Goal: Information Seeking & Learning: Learn about a topic

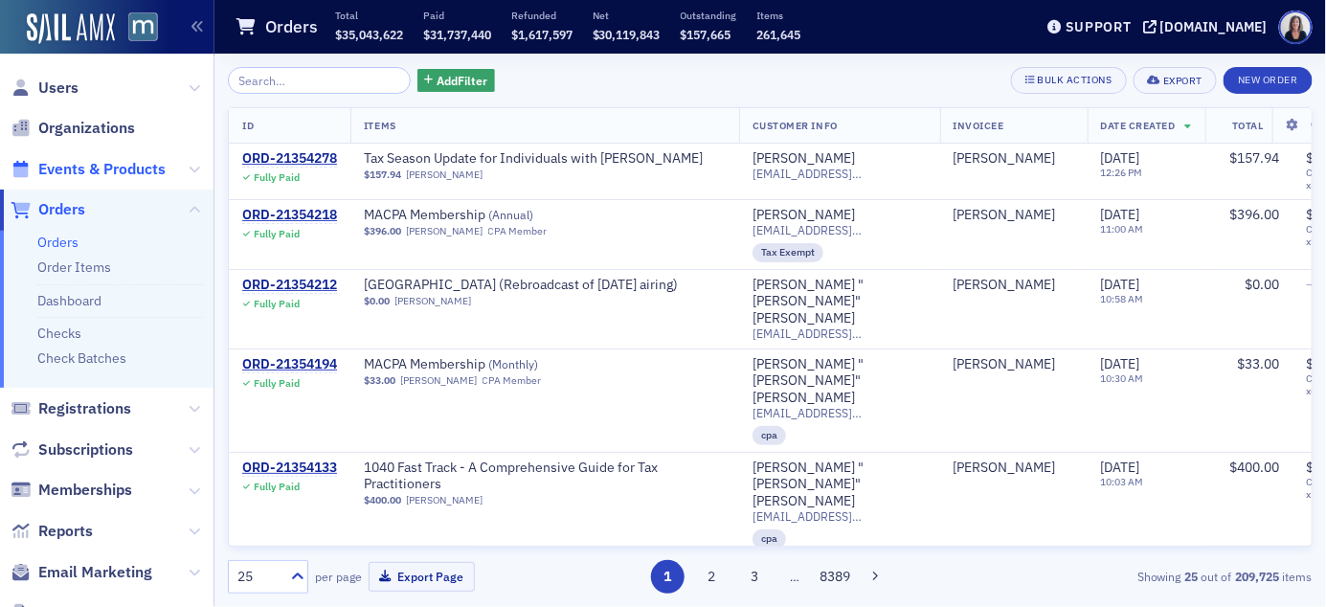
click at [141, 170] on span "Events & Products" at bounding box center [101, 169] width 127 height 21
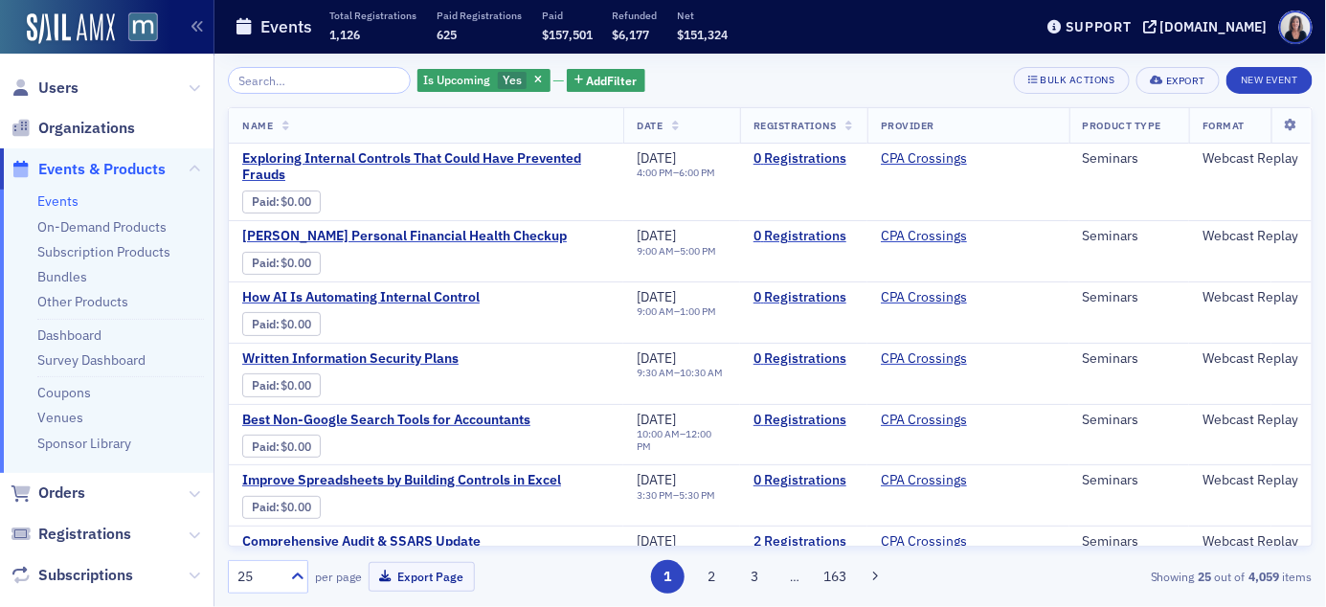
click at [306, 85] on input "search" at bounding box center [319, 80] width 183 height 27
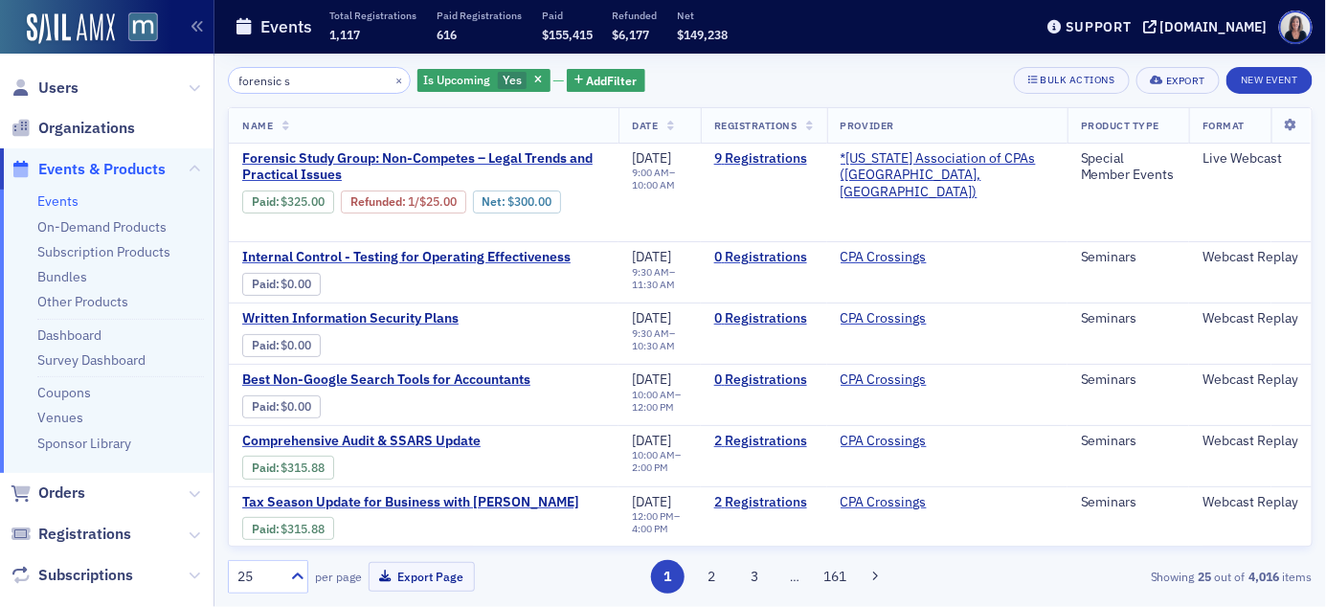
type input "forensic s"
click at [391, 79] on button "×" at bounding box center [399, 79] width 17 height 17
